Goal: Navigation & Orientation: Find specific page/section

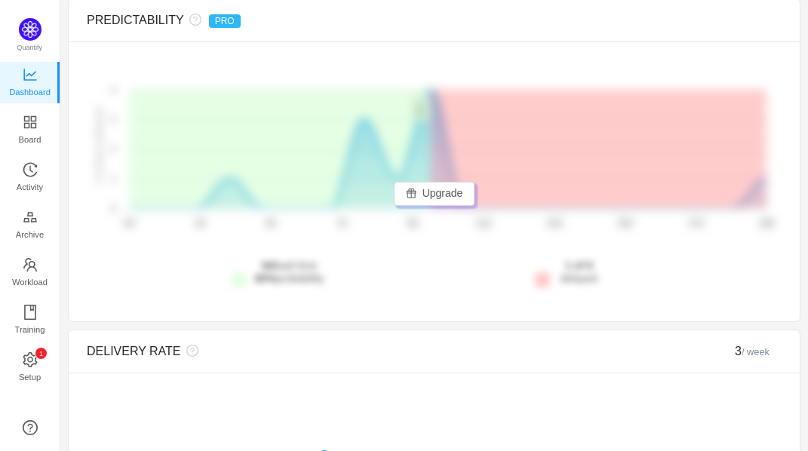
scroll to position [219, 0]
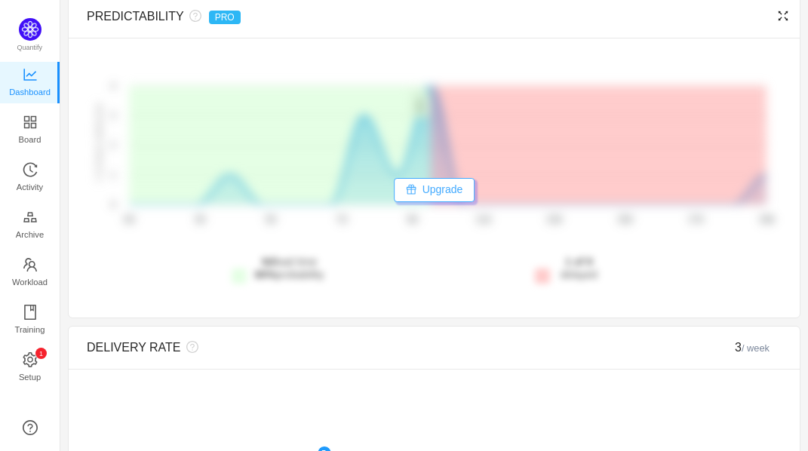
click at [432, 202] on button "Upgrade" at bounding box center [434, 190] width 81 height 24
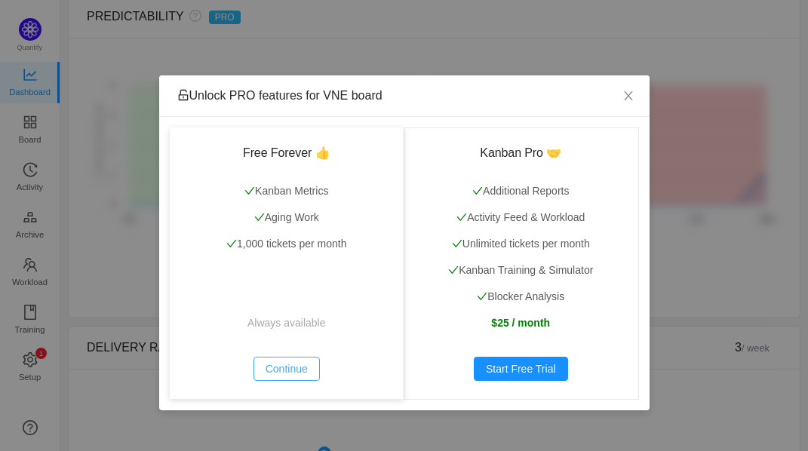
click at [298, 367] on button "Continue" at bounding box center [286, 369] width 66 height 24
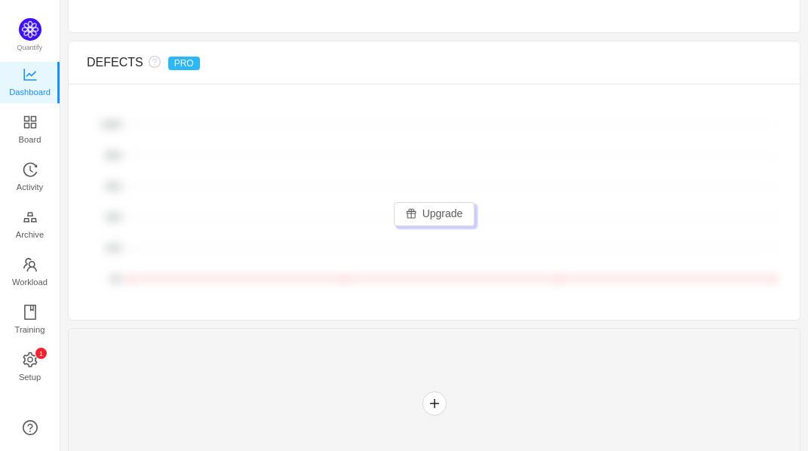
scroll to position [1240, 0]
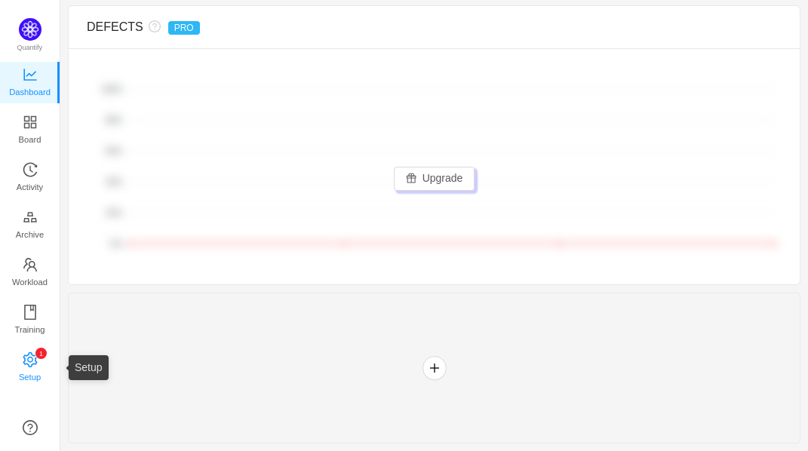
click at [28, 356] on icon "icon: setting" at bounding box center [30, 359] width 14 height 15
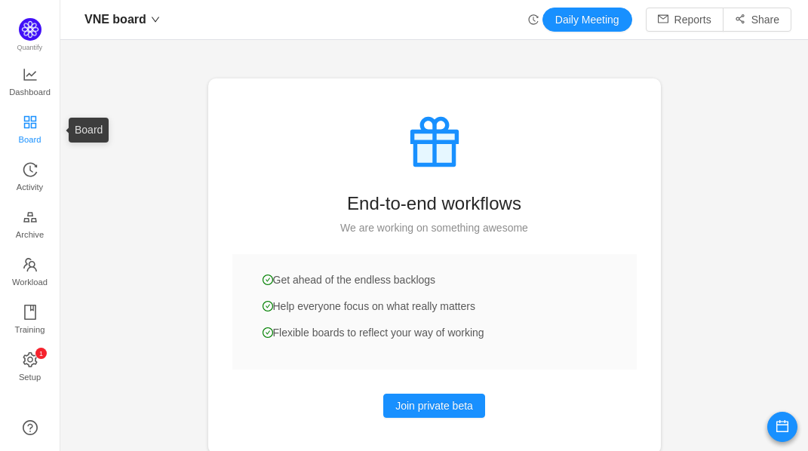
click at [31, 128] on span "Board" at bounding box center [30, 139] width 23 height 30
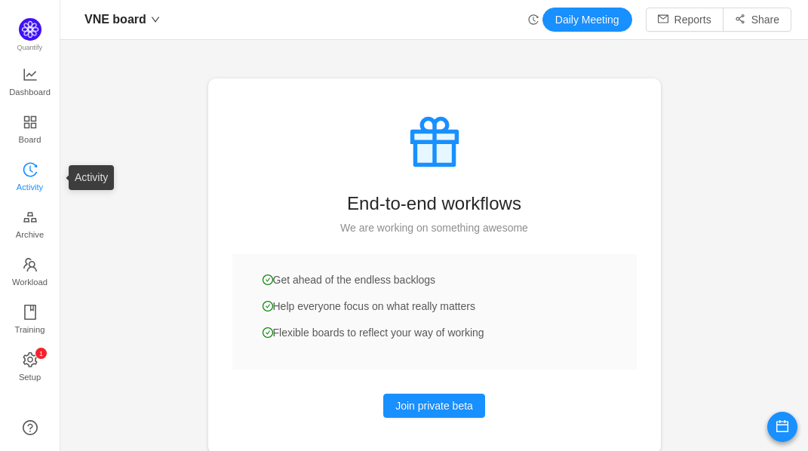
click at [32, 169] on icon "icon: history" at bounding box center [30, 169] width 15 height 15
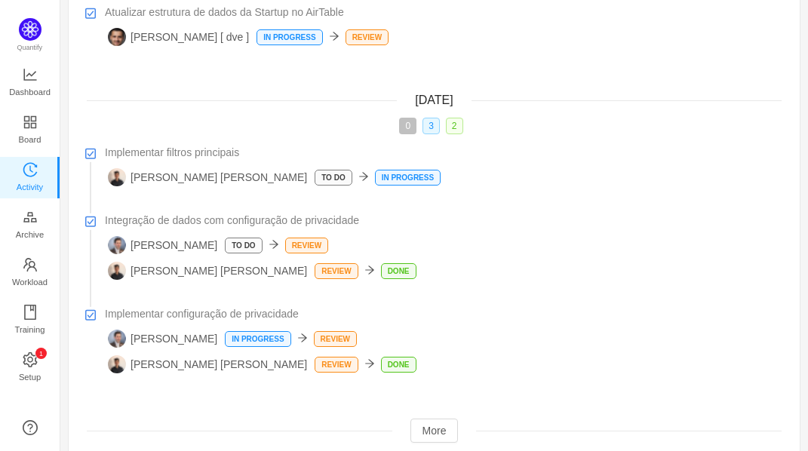
scroll to position [165, 0]
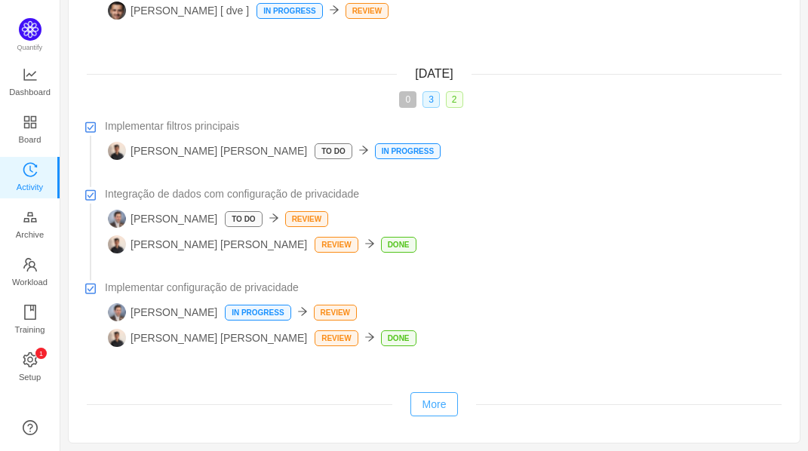
click at [429, 404] on button "More" at bounding box center [434, 404] width 48 height 24
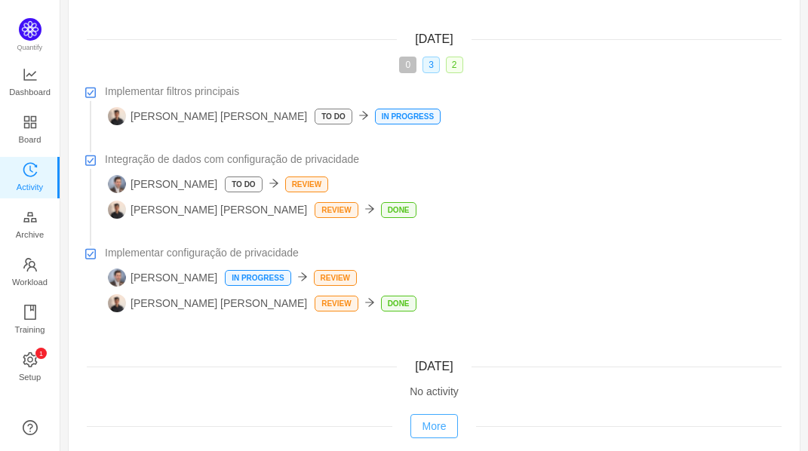
scroll to position [222, 0]
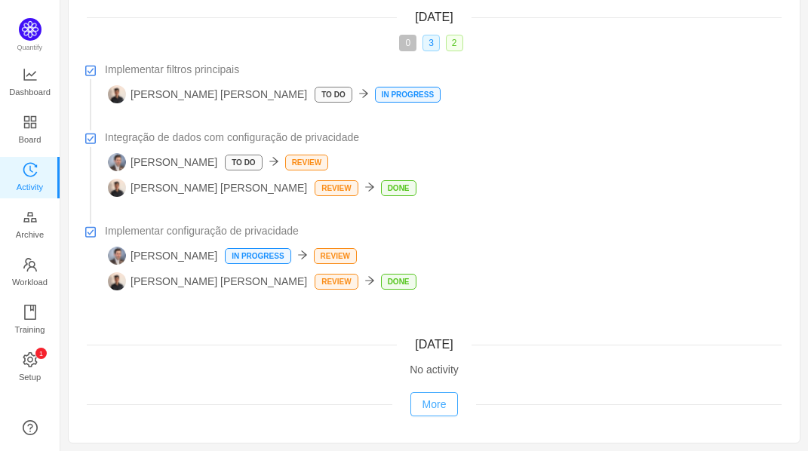
click at [429, 404] on button "More" at bounding box center [434, 404] width 48 height 24
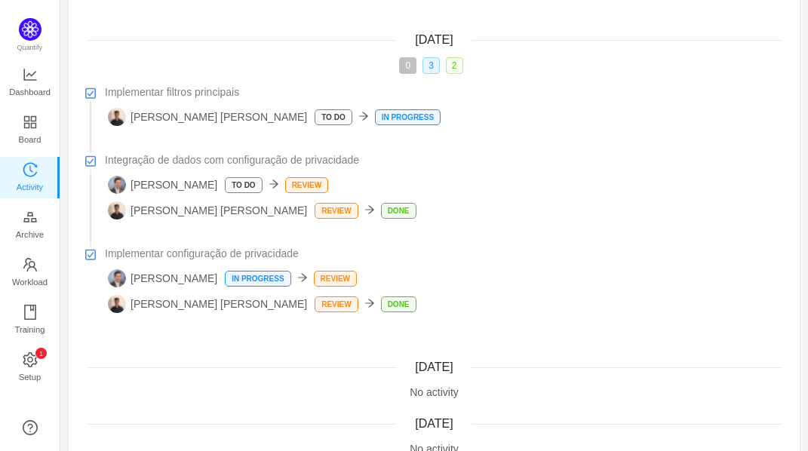
scroll to position [278, 0]
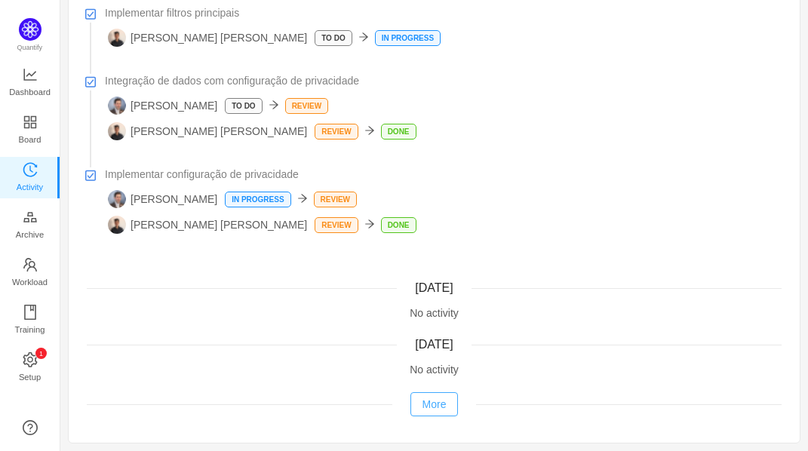
click at [429, 407] on button "More" at bounding box center [434, 404] width 48 height 24
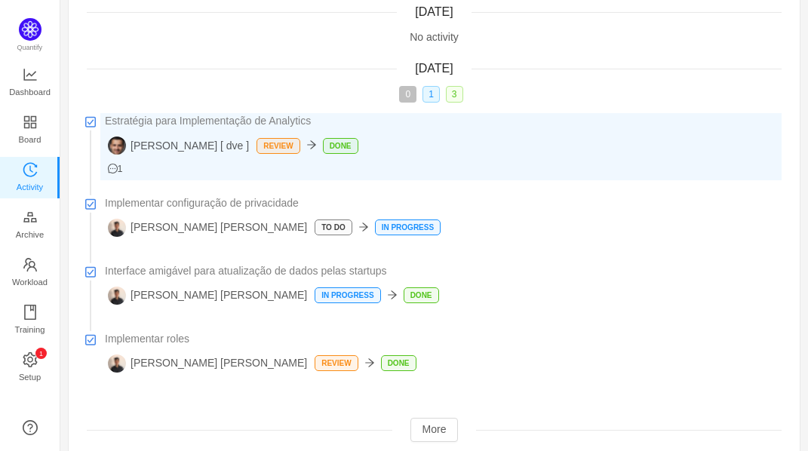
scroll to position [608, 0]
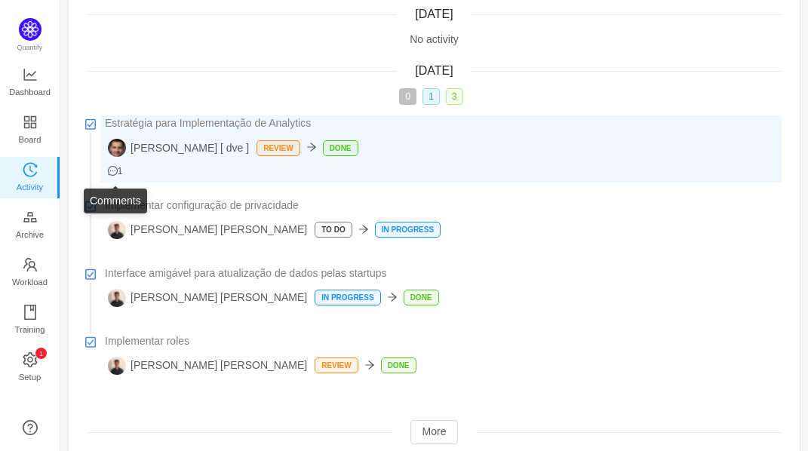
click at [112, 172] on icon "icon: message" at bounding box center [113, 171] width 10 height 10
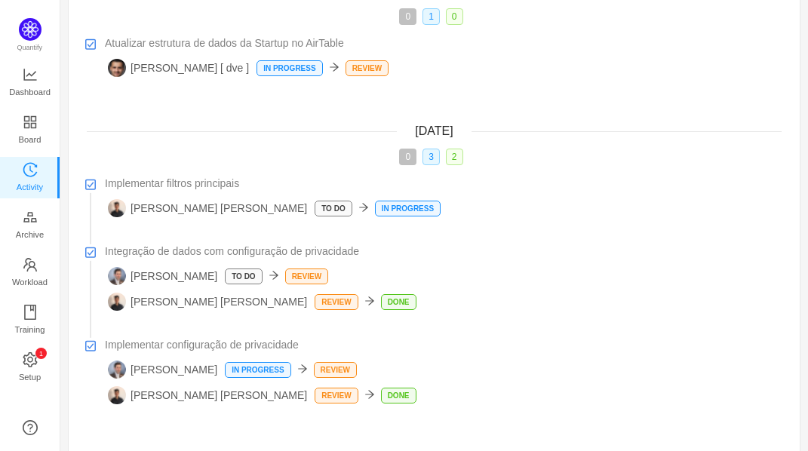
scroll to position [0, 0]
